Goal: Information Seeking & Learning: Learn about a topic

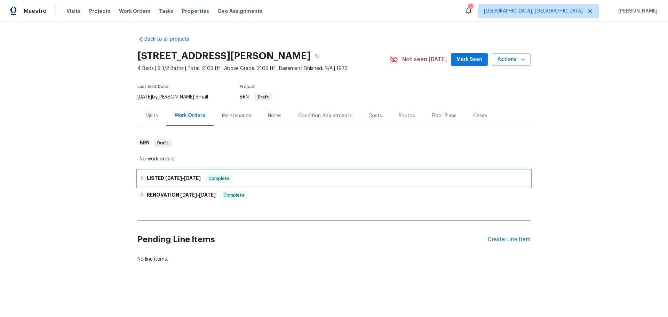
click at [152, 174] on h6 "LISTED 2/3/23 - 2/6/23" at bounding box center [174, 178] width 54 height 8
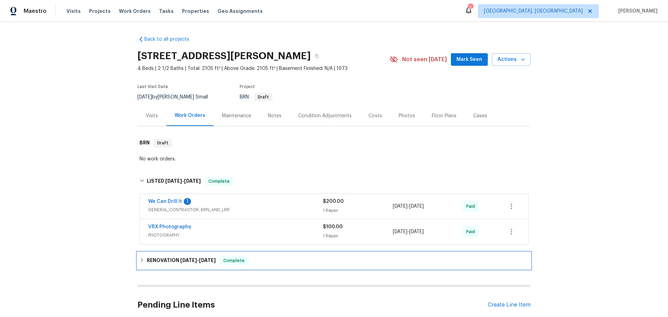
click at [156, 252] on div "RENOVATION 1/11/23 - 1/31/23 Complete" at bounding box center [333, 260] width 393 height 17
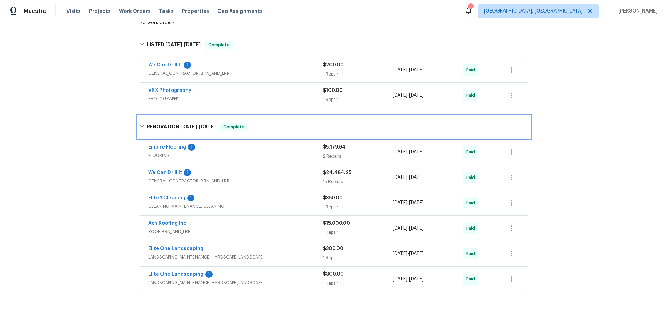
scroll to position [67, 0]
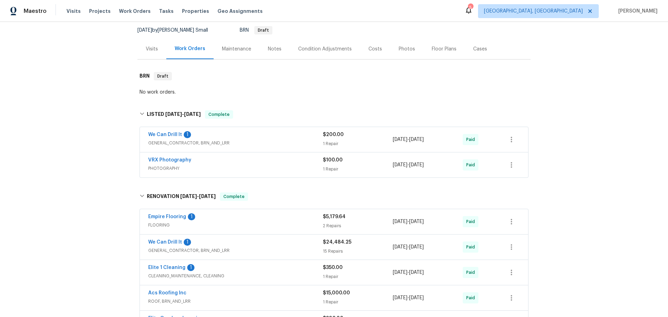
click at [200, 298] on span "ROOF, BRN_AND_LRR" at bounding box center [235, 301] width 175 height 7
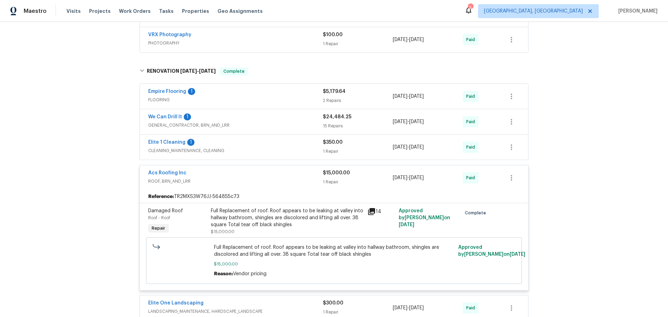
scroll to position [206, 0]
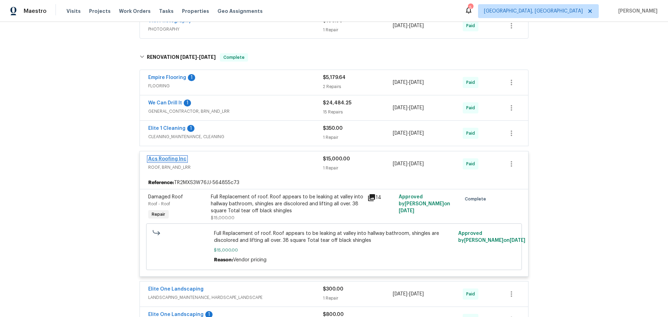
click at [154, 156] on link "Acs Roofing Inc" at bounding box center [167, 158] width 38 height 5
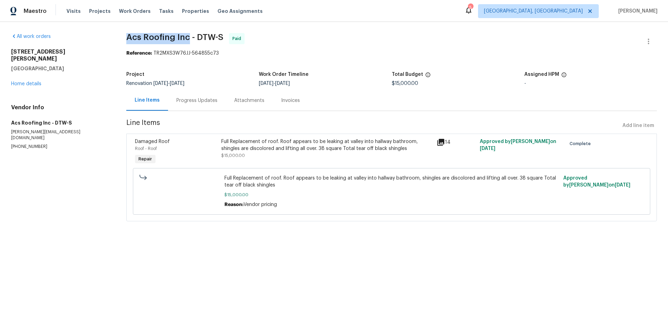
drag, startPoint x: 126, startPoint y: 33, endPoint x: 160, endPoint y: 38, distance: 35.1
click at [160, 38] on div "All work orders 6828 Vachon Dr Bloomfield Hills, MI 48301 Home details Vendor I…" at bounding box center [334, 131] width 668 height 219
copy span "Acs Roofing Inc"
click at [179, 202] on html "Maestro Visits Projects Work Orders Tasks Properties Geo Assignments 5 Albuquer…" at bounding box center [334, 120] width 668 height 241
click at [283, 216] on html "Maestro Visits Projects Work Orders Tasks Properties Geo Assignments 5 Albuquer…" at bounding box center [334, 120] width 668 height 241
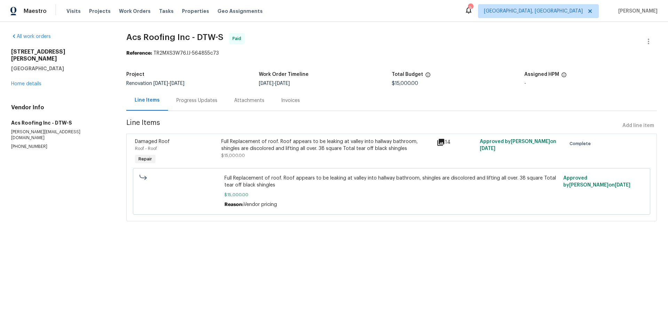
click at [320, 241] on html "Maestro Visits Projects Work Orders Tasks Properties Geo Assignments 5 Albuquer…" at bounding box center [334, 120] width 668 height 241
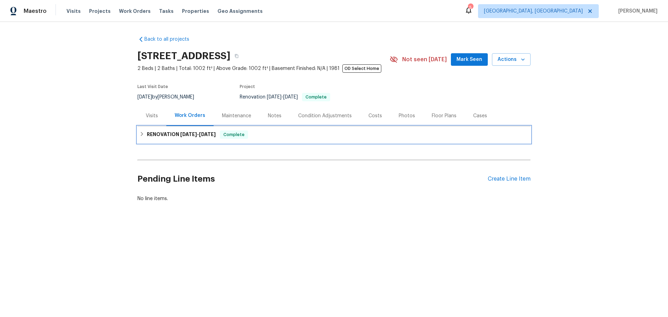
click at [156, 130] on h6 "RENOVATION [DATE] - [DATE]" at bounding box center [181, 134] width 69 height 8
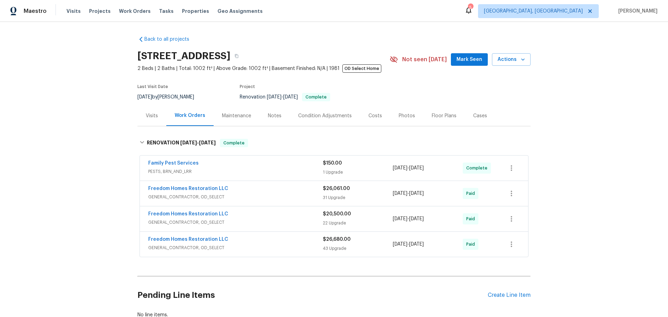
click at [217, 193] on span "GENERAL_CONTRACTOR, OD_SELECT" at bounding box center [235, 196] width 175 height 7
